Goal: Task Accomplishment & Management: Manage account settings

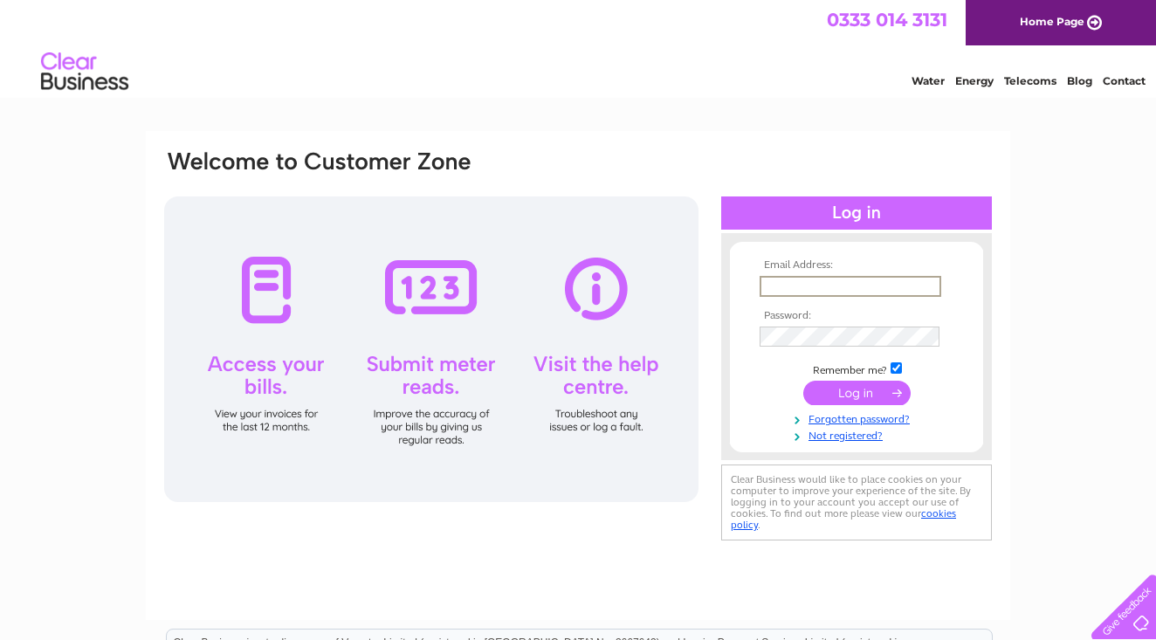
type input "thecakegallery1@gmail.com"
click at [836, 392] on input "submit" at bounding box center [856, 391] width 107 height 24
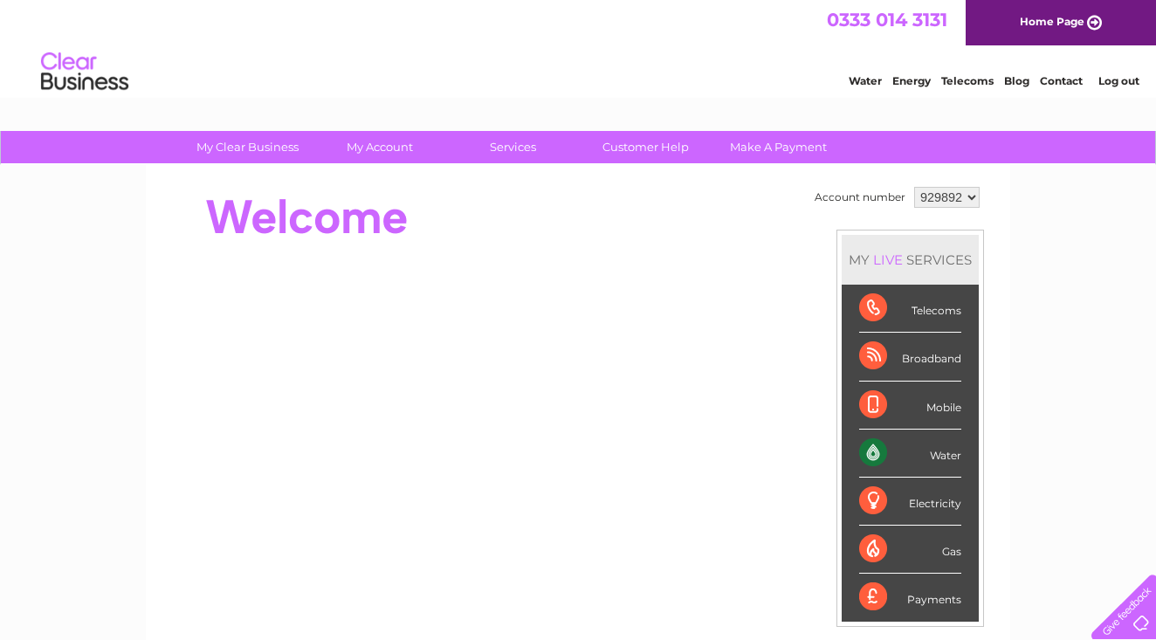
select select "997708"
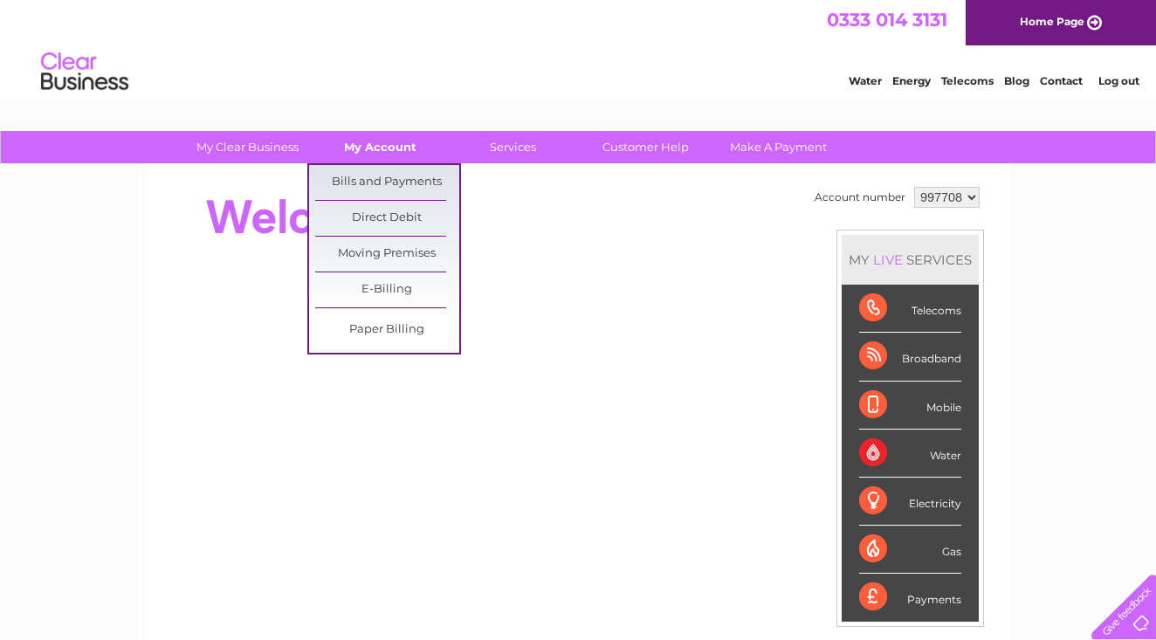
click at [393, 147] on link "My Account" at bounding box center [380, 147] width 144 height 32
click at [395, 170] on link "Bills and Payments" at bounding box center [387, 182] width 144 height 35
click at [397, 182] on link "Bills and Payments" at bounding box center [387, 182] width 144 height 35
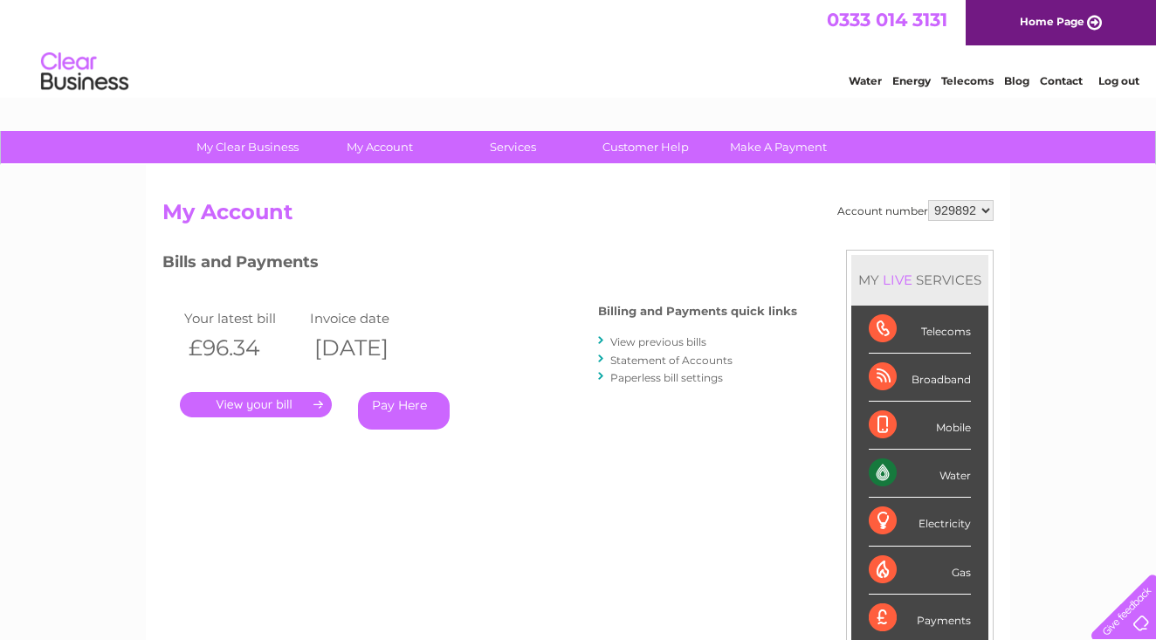
select select "997708"
click at [287, 396] on link "." at bounding box center [256, 404] width 152 height 25
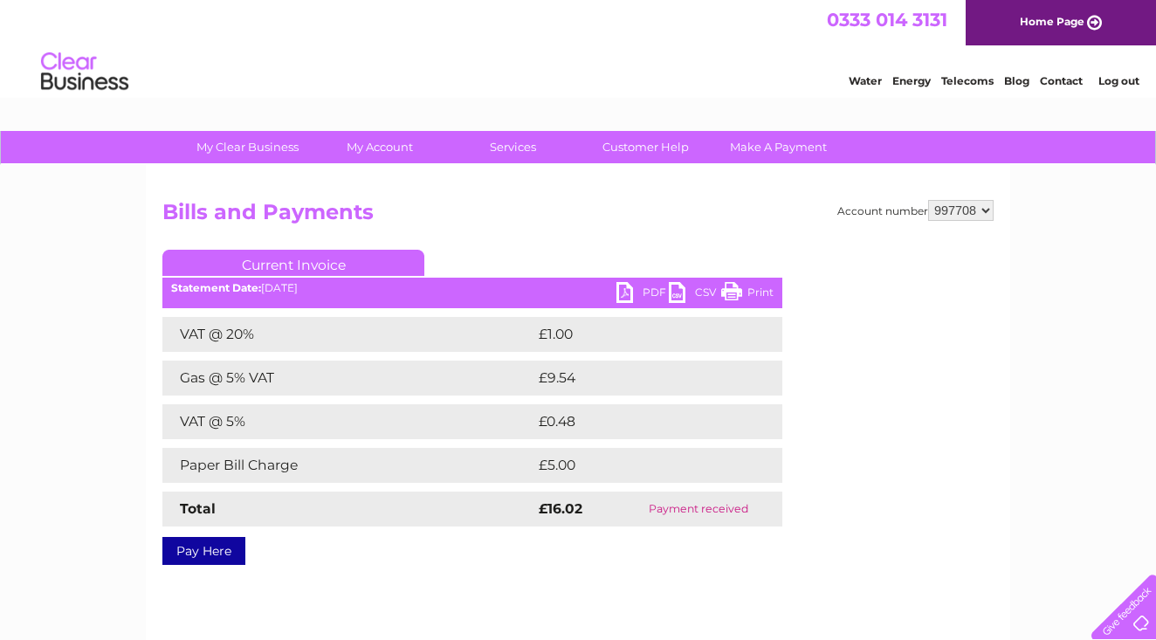
click at [626, 289] on link "PDF" at bounding box center [642, 294] width 52 height 25
